Goal: Information Seeking & Learning: Learn about a topic

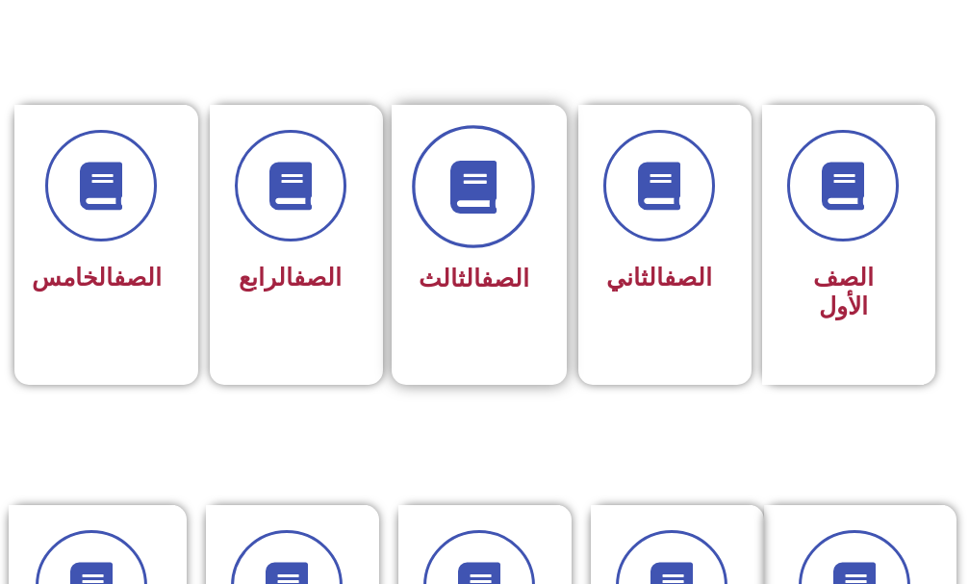
scroll to position [577, 0]
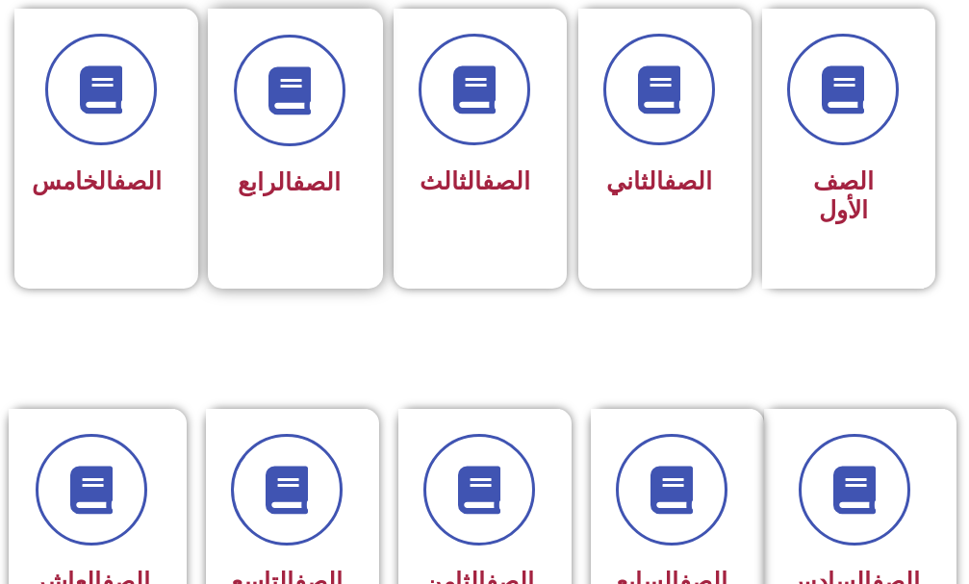
click at [282, 161] on div "الصف الرابع" at bounding box center [290, 184] width 112 height 46
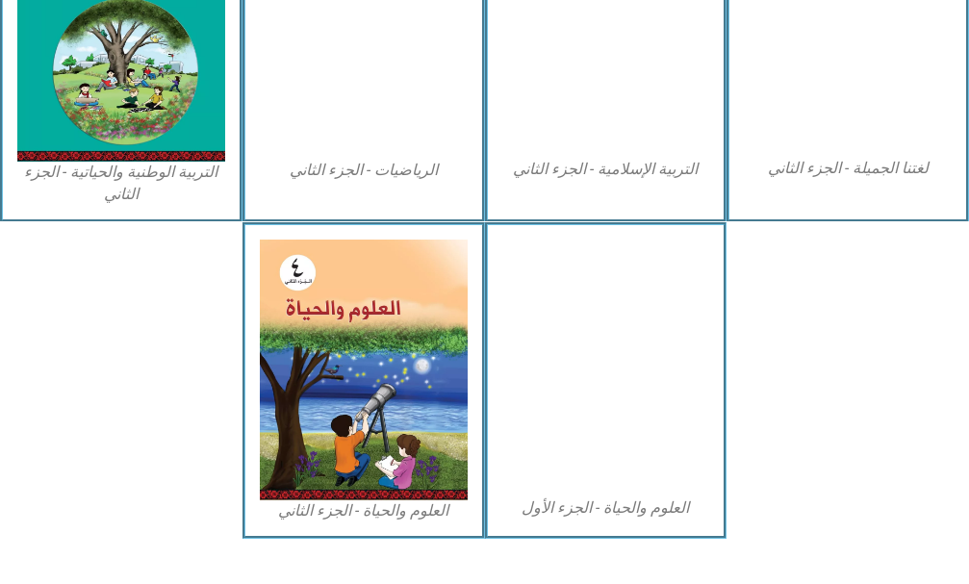
scroll to position [1160, 0]
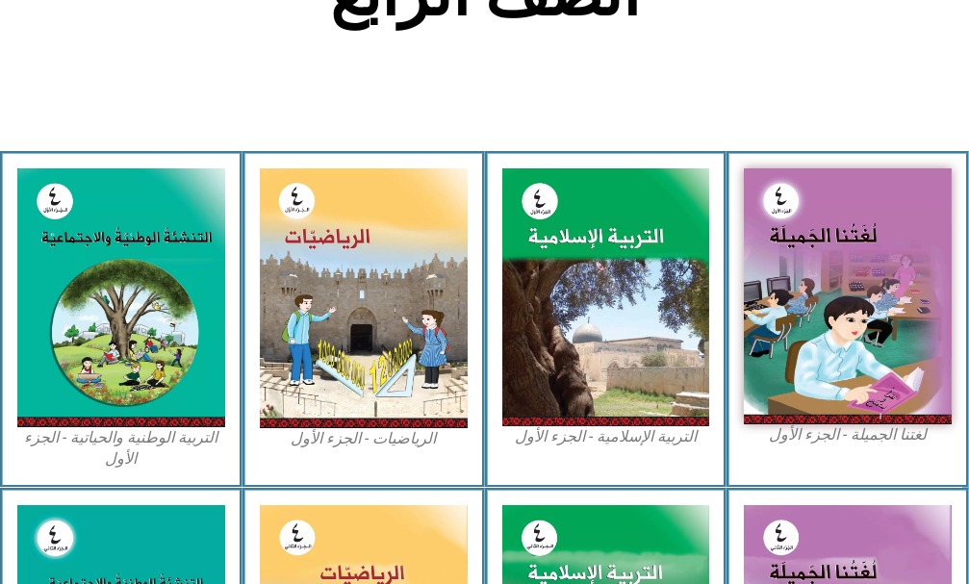
scroll to position [475, 0]
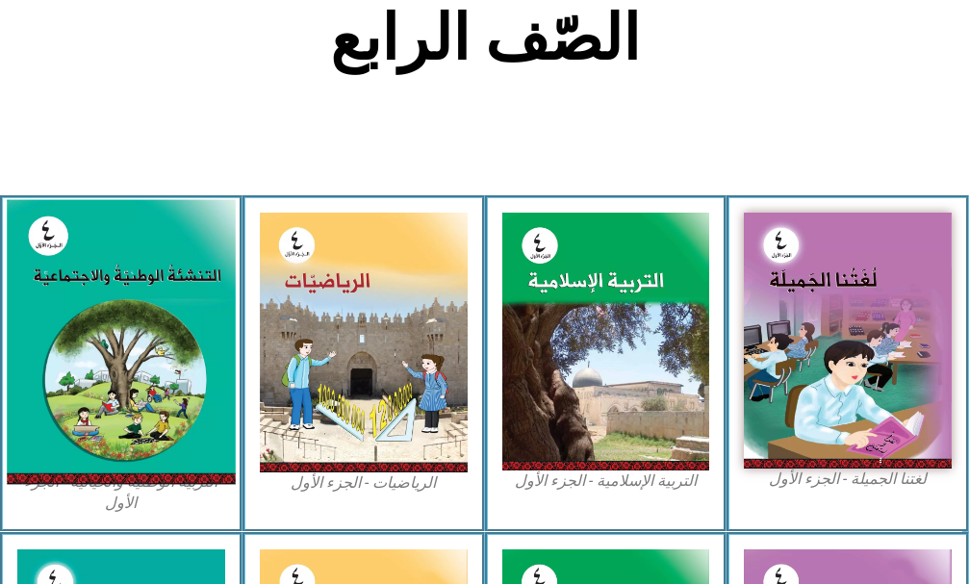
click at [135, 335] on img at bounding box center [121, 341] width 228 height 285
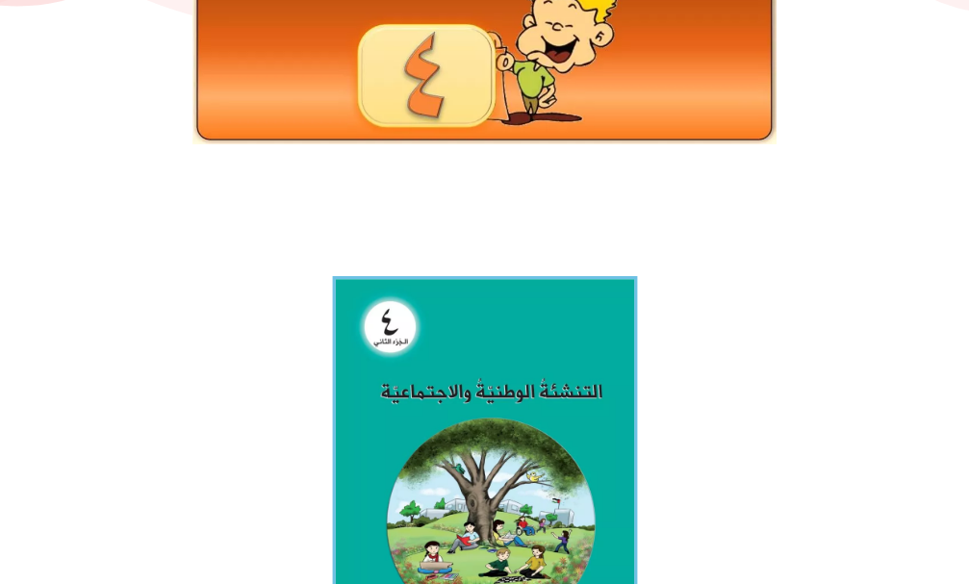
scroll to position [481, 0]
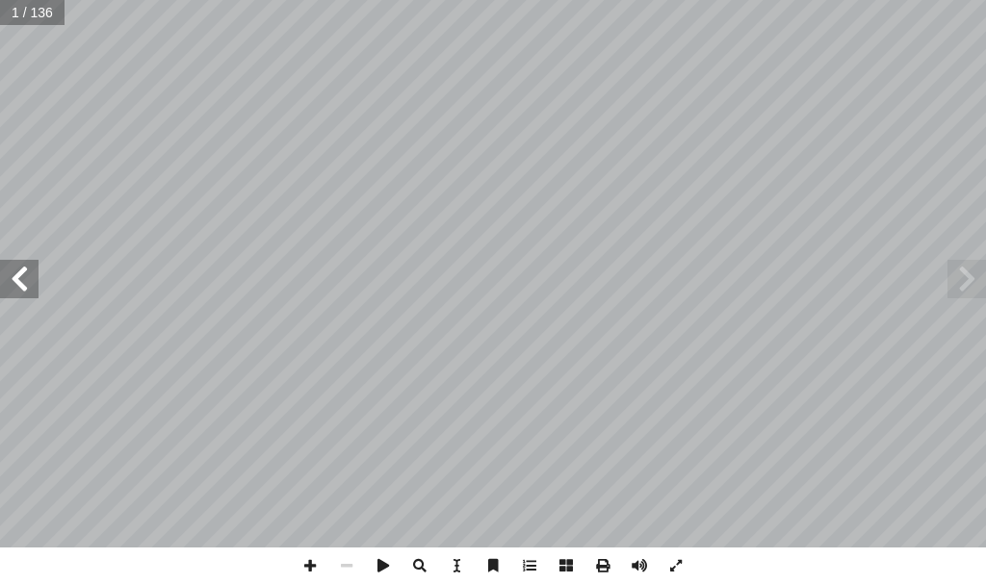
click at [30, 291] on span at bounding box center [19, 279] width 38 height 38
click at [29, 288] on span at bounding box center [19, 279] width 38 height 38
click at [26, 284] on span at bounding box center [19, 279] width 38 height 38
click at [25, 277] on span at bounding box center [19, 279] width 38 height 38
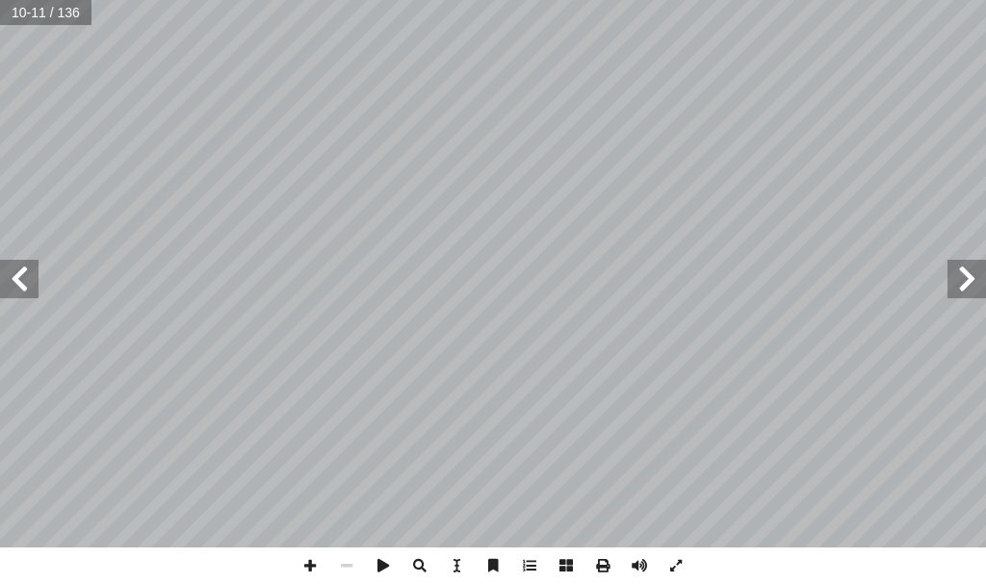
drag, startPoint x: 29, startPoint y: 280, endPoint x: 28, endPoint y: 267, distance: 13.5
click at [29, 274] on span at bounding box center [19, 279] width 38 height 38
click at [27, 267] on span at bounding box center [19, 279] width 38 height 38
drag, startPoint x: 16, startPoint y: 277, endPoint x: 22, endPoint y: 268, distance: 11.2
click at [22, 268] on span at bounding box center [19, 279] width 38 height 38
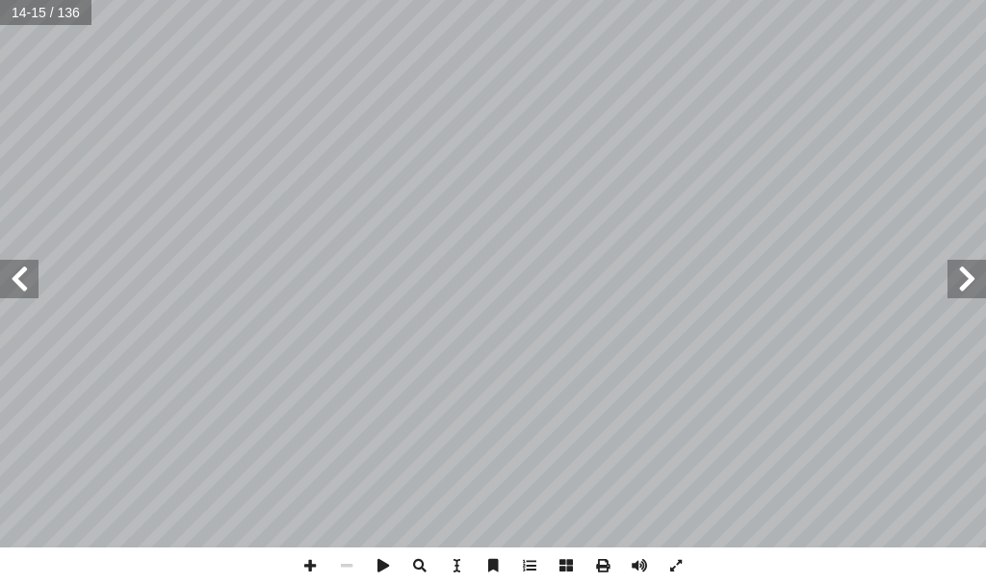
click at [27, 261] on span at bounding box center [19, 279] width 38 height 38
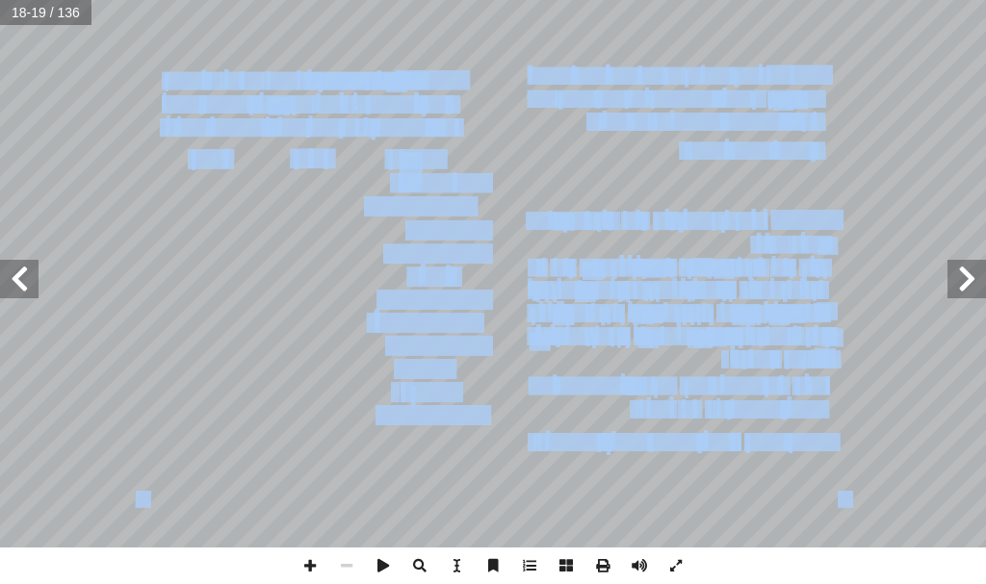
click at [36, 275] on span at bounding box center [19, 279] width 38 height 38
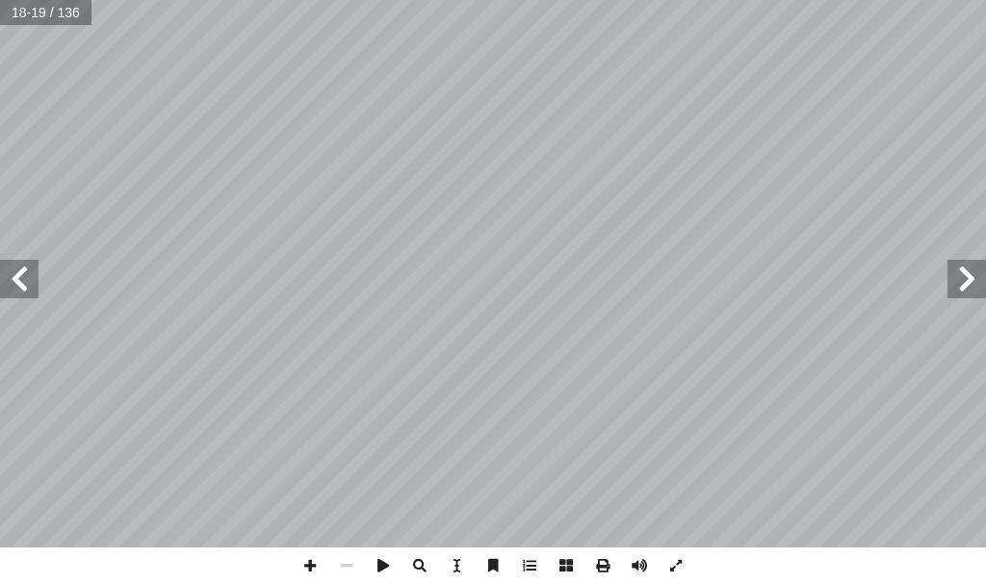
click at [28, 272] on span at bounding box center [19, 279] width 38 height 38
click at [28, 270] on span at bounding box center [19, 279] width 38 height 38
click at [27, 280] on span at bounding box center [19, 279] width 38 height 38
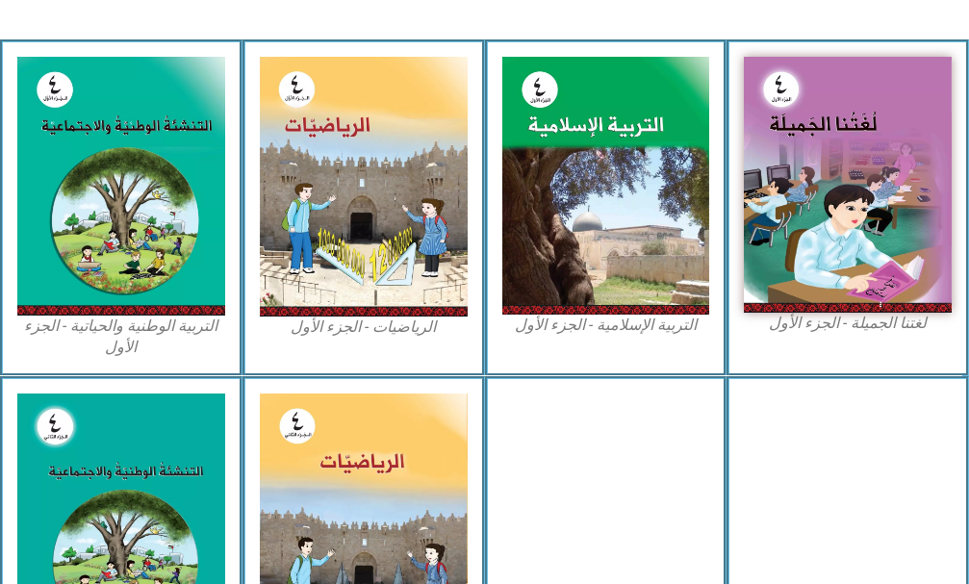
scroll to position [962, 0]
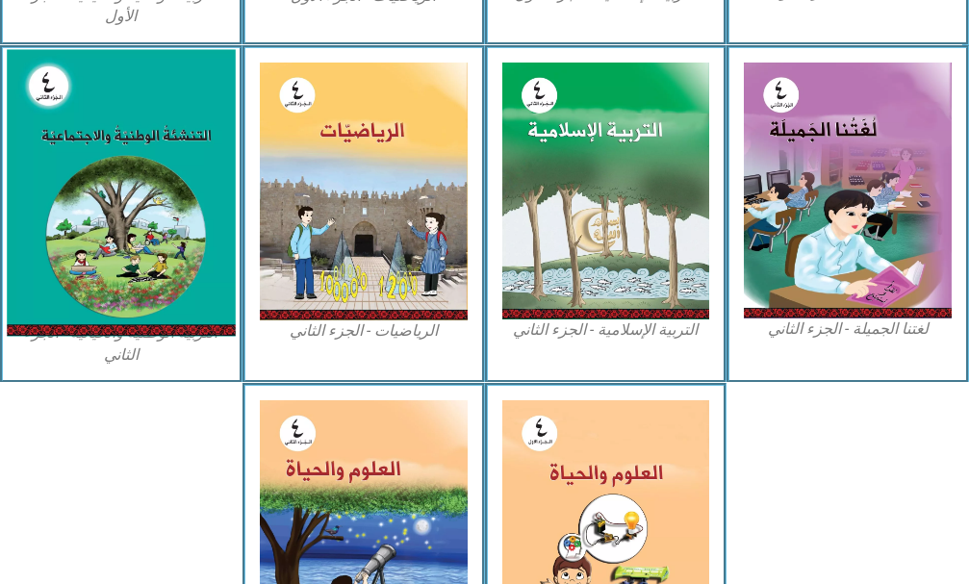
click at [98, 205] on img at bounding box center [121, 192] width 228 height 287
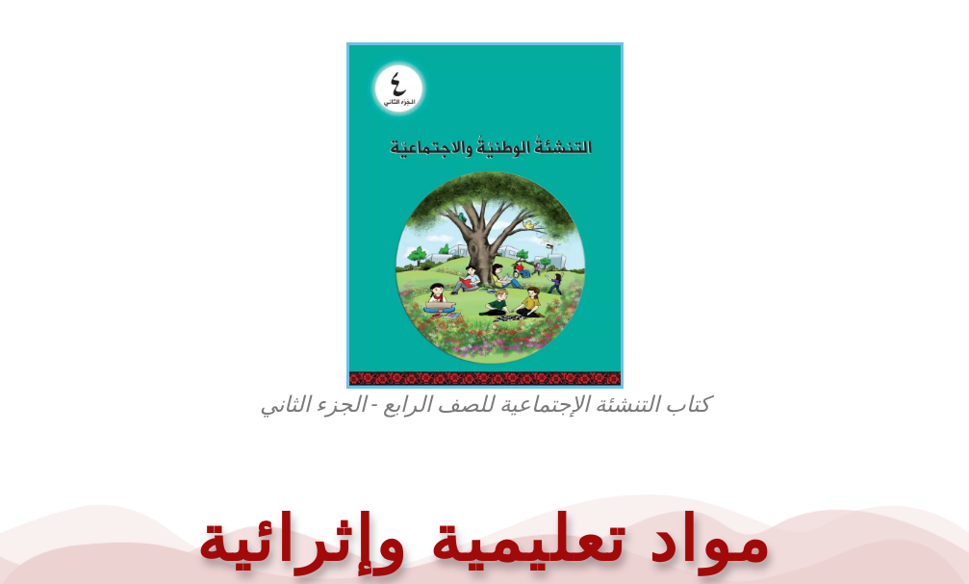
scroll to position [192, 0]
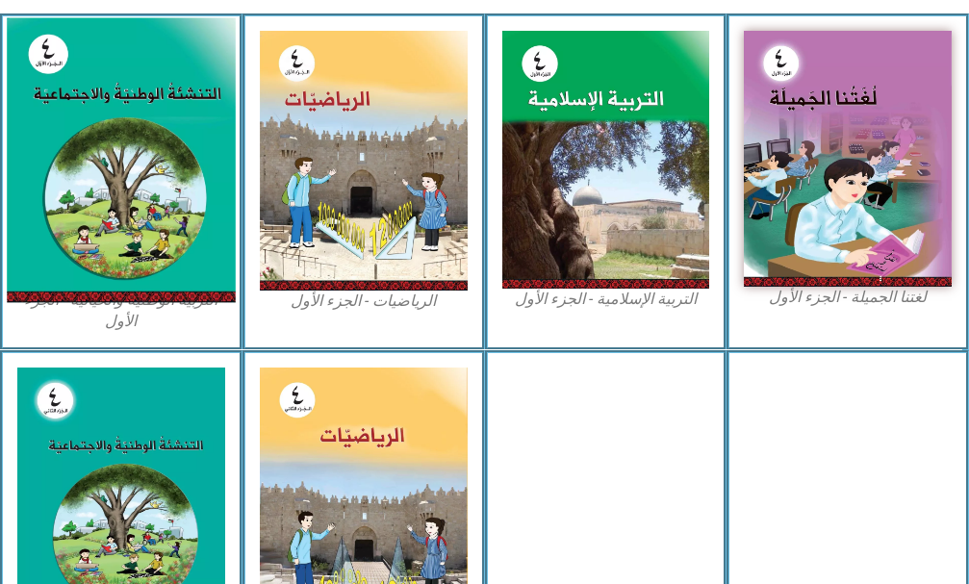
scroll to position [384, 0]
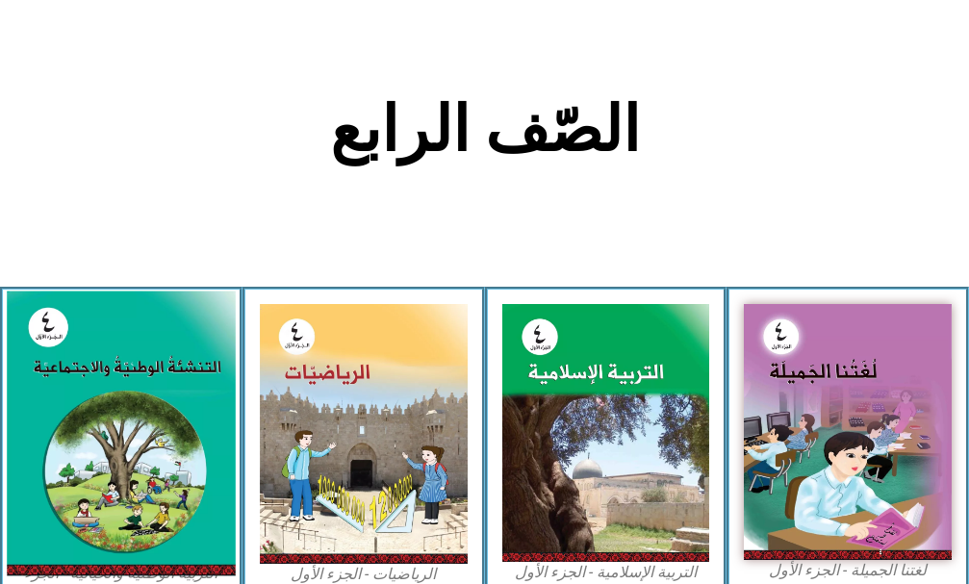
click at [90, 476] on img at bounding box center [121, 433] width 228 height 285
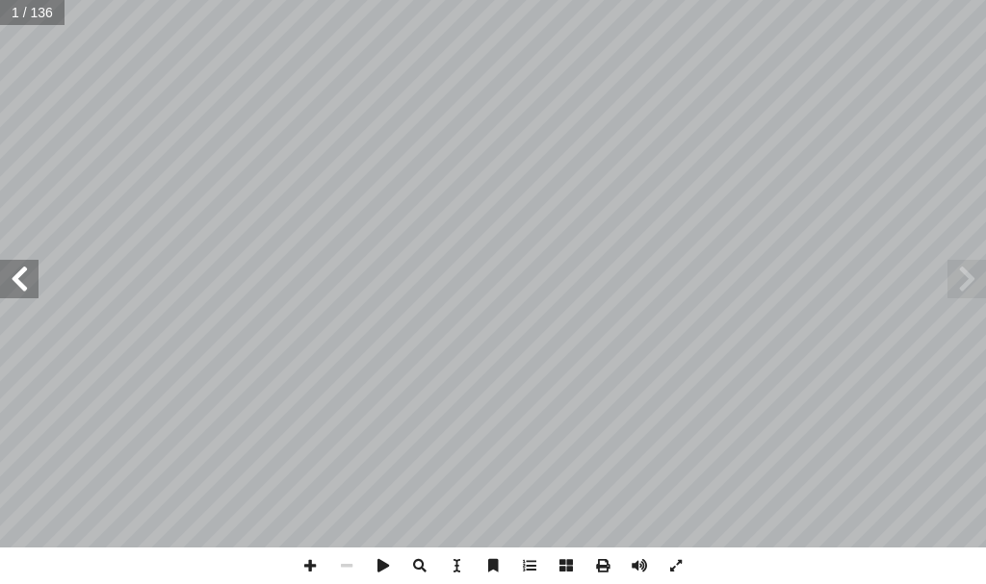
click at [29, 280] on span at bounding box center [19, 279] width 38 height 38
drag, startPoint x: 0, startPoint y: 265, endPoint x: 4, endPoint y: 276, distance: 12.2
click at [1, 271] on span at bounding box center [19, 279] width 38 height 38
click at [7, 280] on span at bounding box center [19, 279] width 38 height 38
drag, startPoint x: 6, startPoint y: 283, endPoint x: 16, endPoint y: 271, distance: 15.7
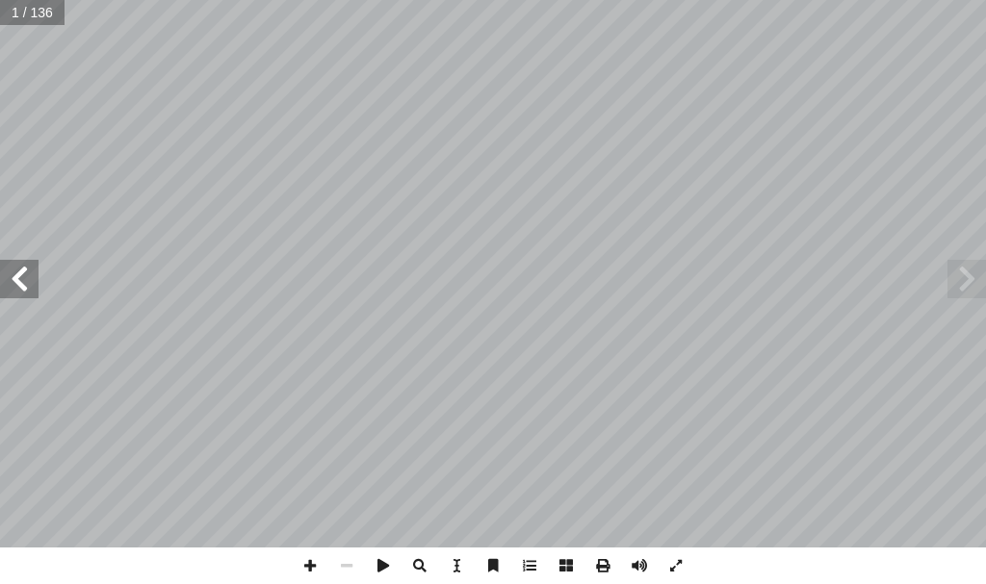
click at [13, 278] on span at bounding box center [19, 279] width 38 height 38
click at [17, 271] on span at bounding box center [19, 279] width 38 height 38
click at [18, 264] on span at bounding box center [19, 279] width 38 height 38
click at [20, 263] on span at bounding box center [19, 279] width 38 height 38
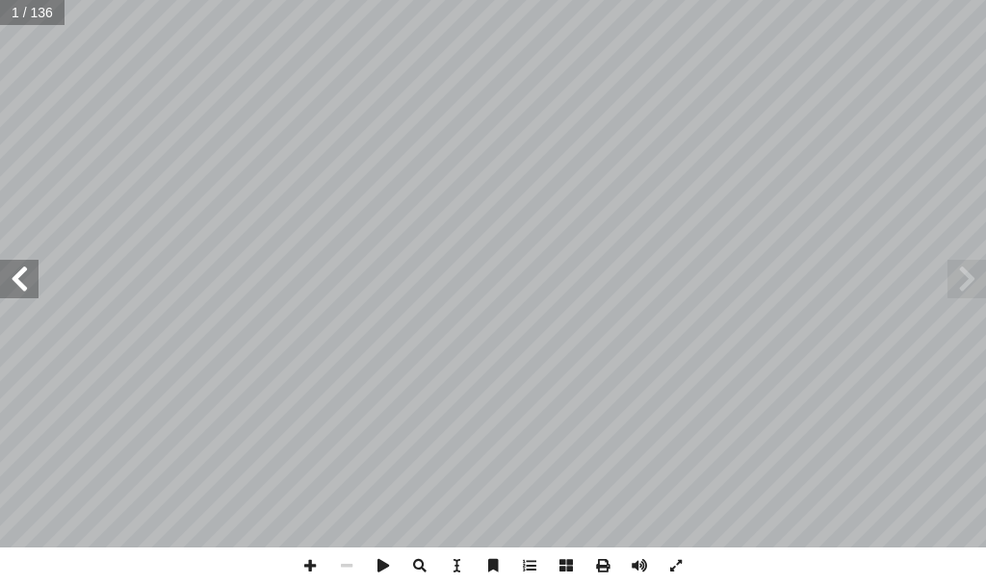
click at [23, 260] on span at bounding box center [19, 279] width 38 height 38
click at [16, 286] on span at bounding box center [19, 279] width 38 height 38
click at [16, 283] on span at bounding box center [19, 279] width 38 height 38
drag, startPoint x: 67, startPoint y: 16, endPoint x: 17, endPoint y: 11, distance: 50.4
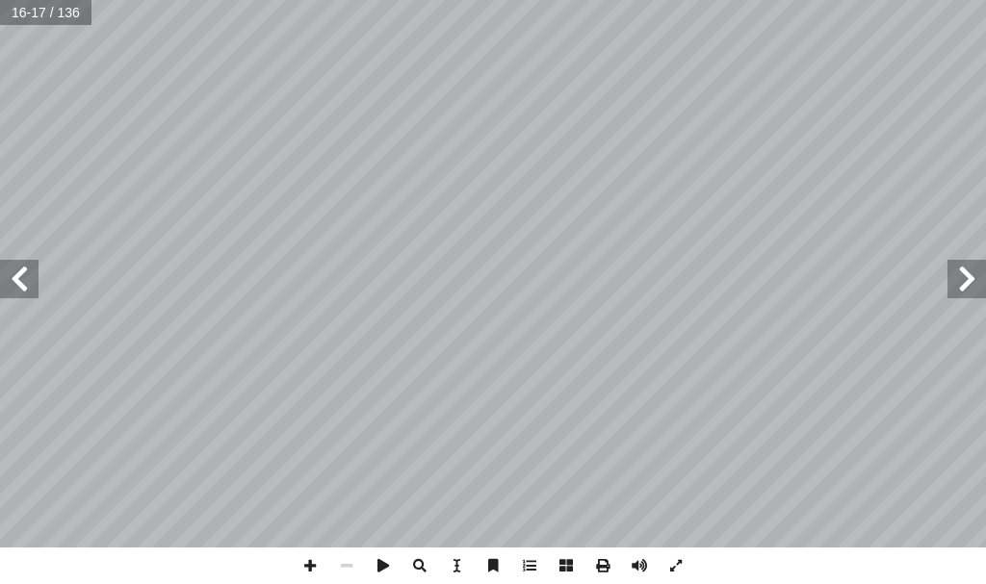
click at [2, 6] on input "text" at bounding box center [45, 12] width 91 height 25
click at [36, 17] on input "text" at bounding box center [45, 12] width 91 height 25
type input "**"
click at [2, 269] on span at bounding box center [19, 279] width 38 height 38
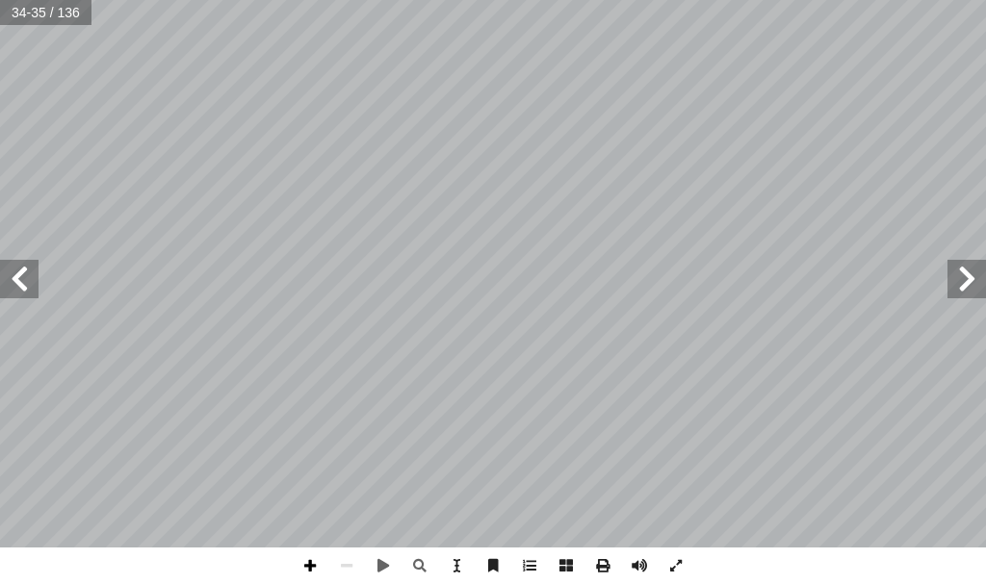
click at [301, 557] on span at bounding box center [310, 566] width 37 height 37
click at [313, 554] on span at bounding box center [310, 566] width 37 height 37
click at [964, 279] on span at bounding box center [966, 279] width 38 height 38
click at [19, 276] on span at bounding box center [19, 279] width 38 height 38
click at [27, 290] on span at bounding box center [19, 279] width 38 height 38
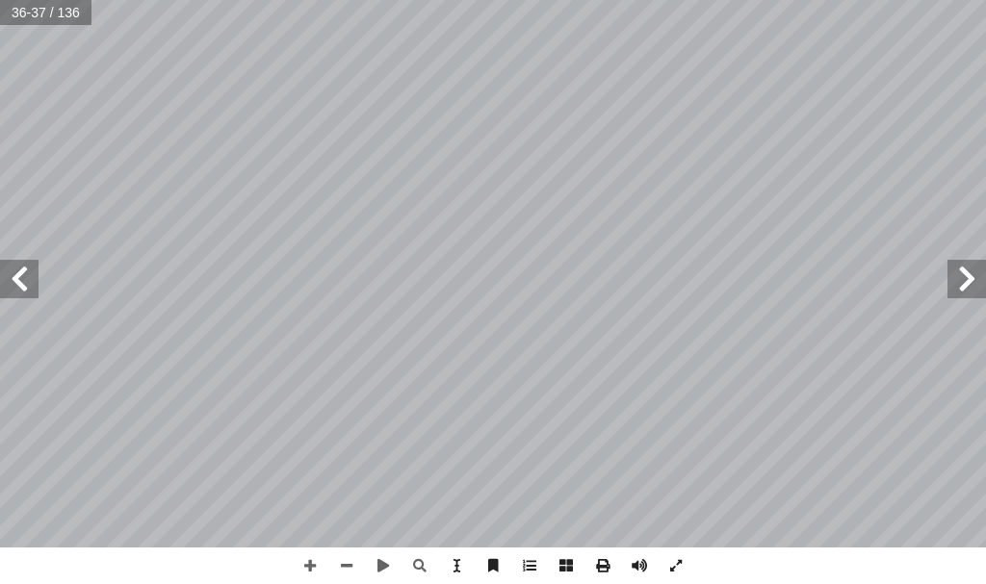
click at [953, 291] on span at bounding box center [966, 279] width 38 height 38
click at [11, 280] on span at bounding box center [19, 279] width 38 height 38
click at [27, 294] on span at bounding box center [19, 279] width 38 height 38
click at [315, 564] on span at bounding box center [310, 566] width 37 height 37
click at [30, 270] on span at bounding box center [19, 279] width 38 height 38
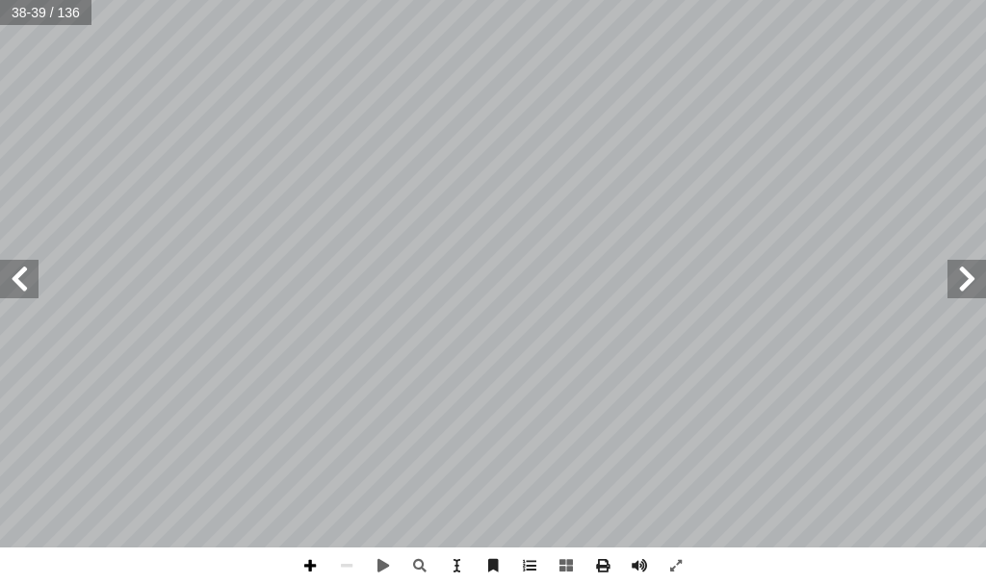
click at [312, 558] on span at bounding box center [310, 566] width 37 height 37
click at [308, 565] on span at bounding box center [310, 566] width 37 height 37
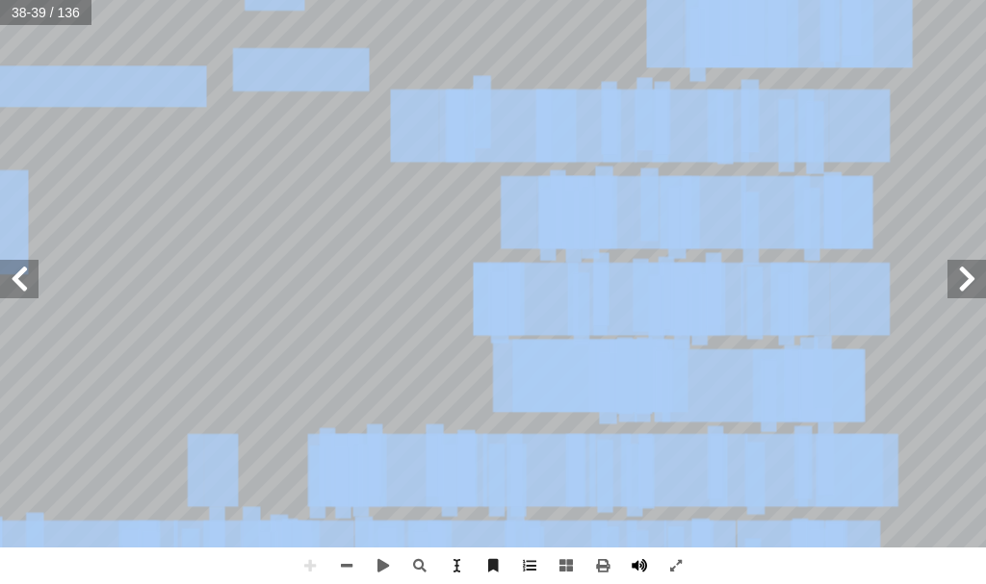
click at [645, 565] on div "٢ ة َّ ي ِ لام ْ س ِ إ ا و ٌ ة َّ ي ِ ب َ ر َ ع ُ طين ْ س َ ل ِ ف لى: َ يكونوا …" at bounding box center [493, 292] width 986 height 584
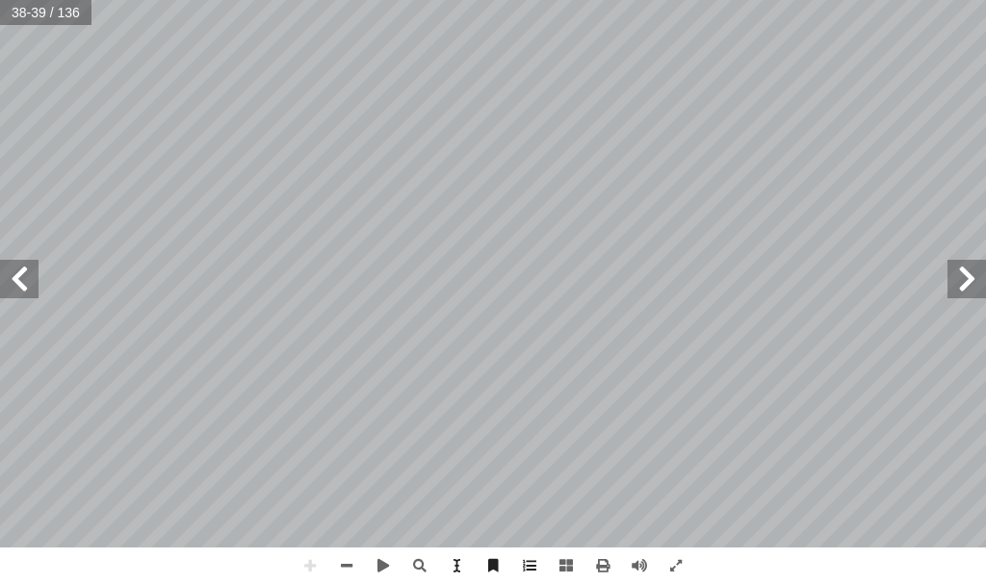
click at [32, 293] on span at bounding box center [19, 279] width 38 height 38
click at [249, 130] on html "الصفحة الرئيسية الصف الأول الصف الثاني الصف الثالث الصف الرابع الصف الخامس الصف…" at bounding box center [493, 65] width 986 height 130
click at [353, 565] on span at bounding box center [346, 566] width 37 height 37
click at [314, 570] on span at bounding box center [310, 566] width 37 height 37
drag, startPoint x: 352, startPoint y: 567, endPoint x: 367, endPoint y: 550, distance: 22.5
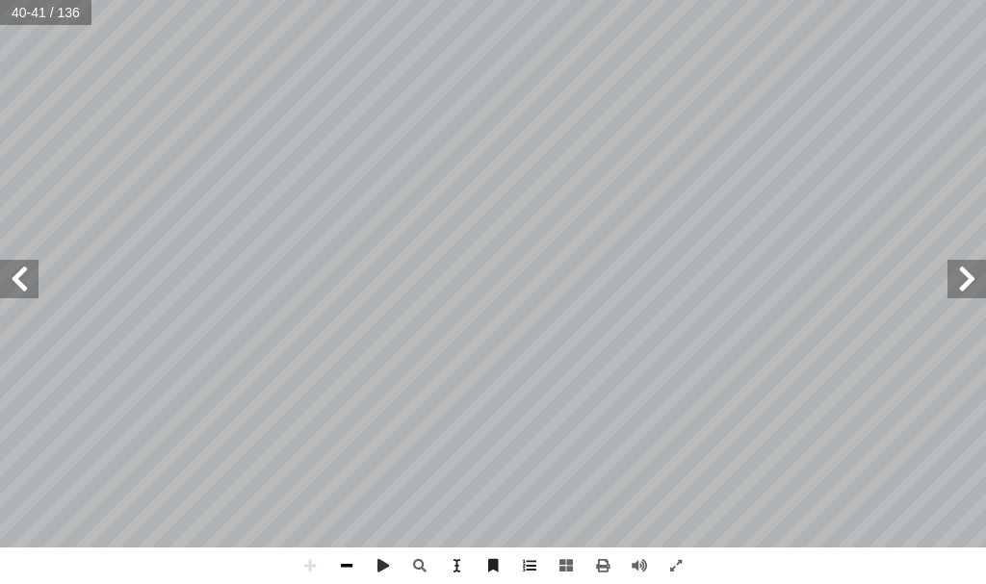
click at [352, 564] on span at bounding box center [346, 566] width 37 height 37
